Goal: Browse casually

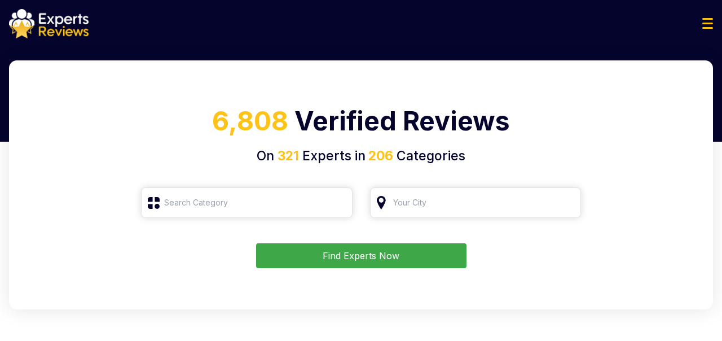
click at [384, 127] on h1 "6,808 Verified Reviews" at bounding box center [361, 124] width 677 height 45
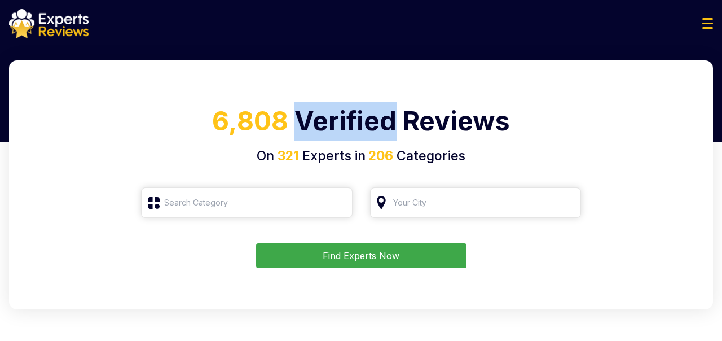
click at [384, 127] on h1 "6,808 Verified Reviews" at bounding box center [361, 124] width 677 height 45
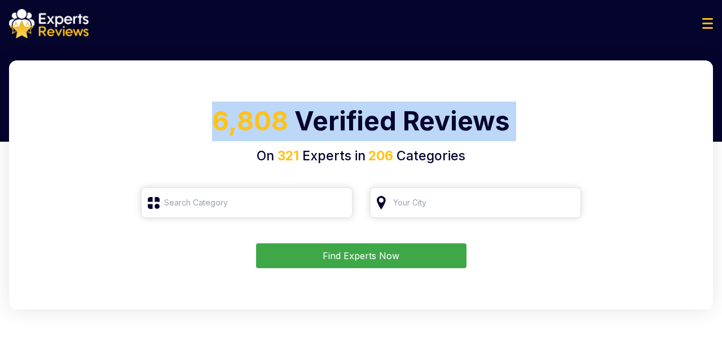
click at [384, 127] on h1 "6,808 Verified Reviews" at bounding box center [361, 124] width 677 height 45
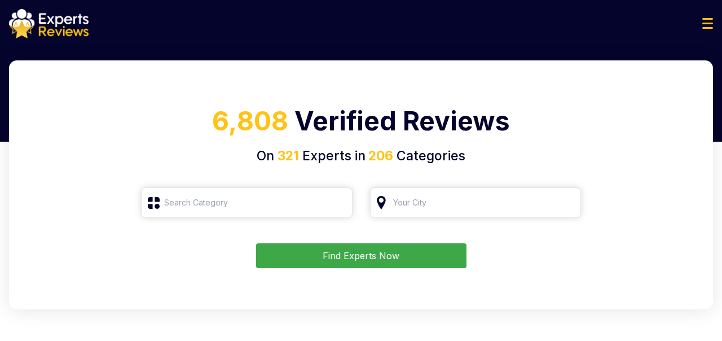
click at [236, 122] on span "6,808" at bounding box center [250, 121] width 76 height 32
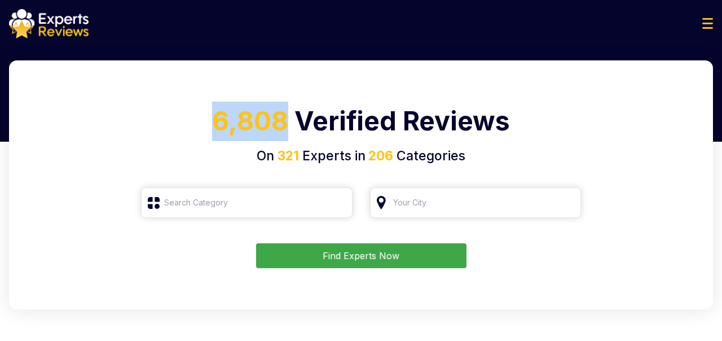
click at [236, 122] on span "6,808" at bounding box center [250, 121] width 76 height 32
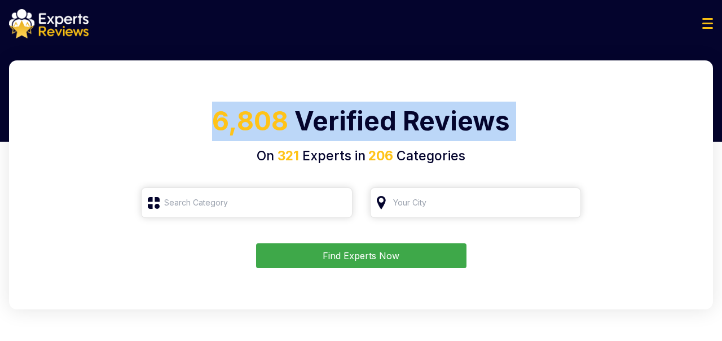
click at [236, 122] on span "6,808" at bounding box center [250, 121] width 76 height 32
